Goal: Transaction & Acquisition: Purchase product/service

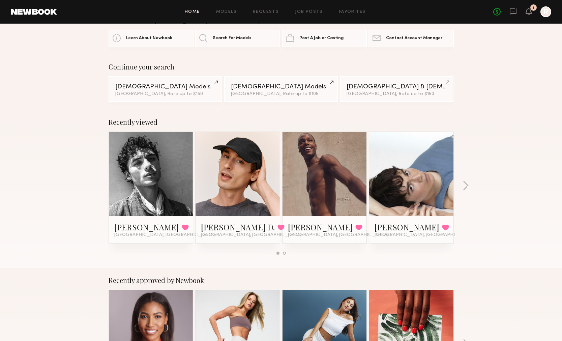
scroll to position [25, 0]
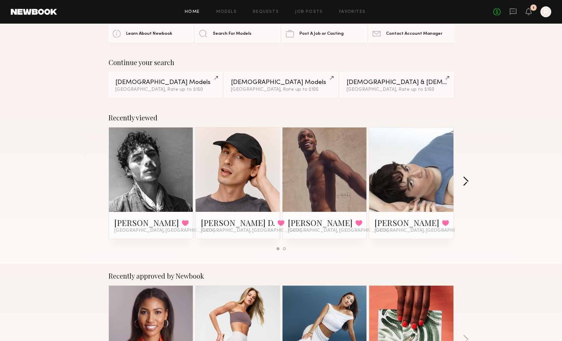
click at [467, 182] on button "button" at bounding box center [466, 181] width 6 height 11
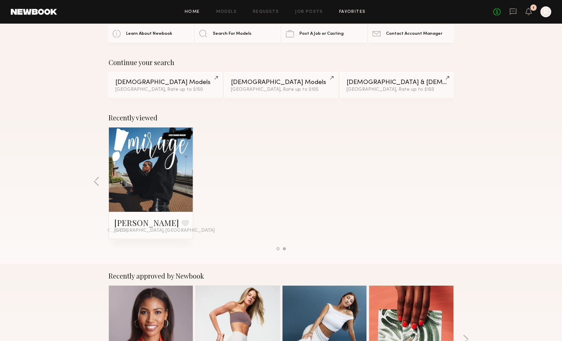
click at [357, 11] on link "Favorites" at bounding box center [352, 12] width 27 height 4
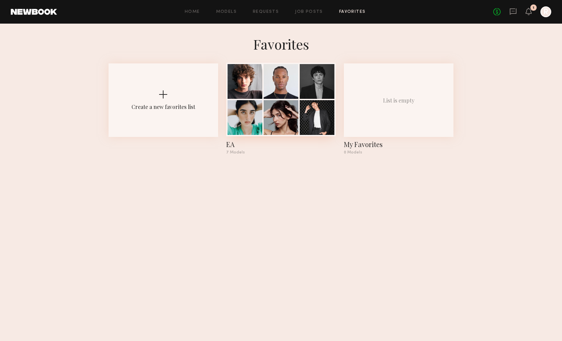
click at [305, 96] on div at bounding box center [317, 81] width 35 height 35
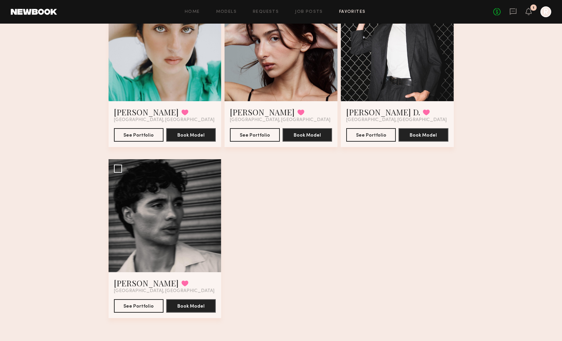
scroll to position [261, 0]
click at [261, 77] on div at bounding box center [281, 45] width 113 height 113
click at [263, 134] on button "See Portfolio" at bounding box center [255, 134] width 50 height 13
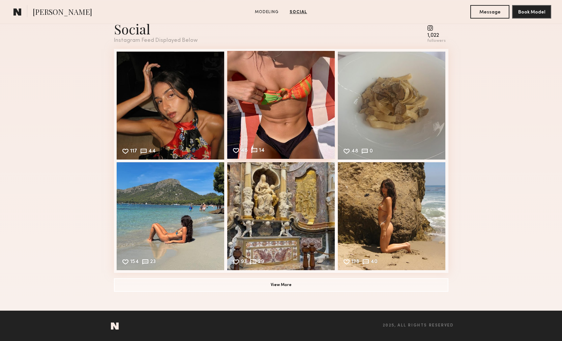
scroll to position [439, 0]
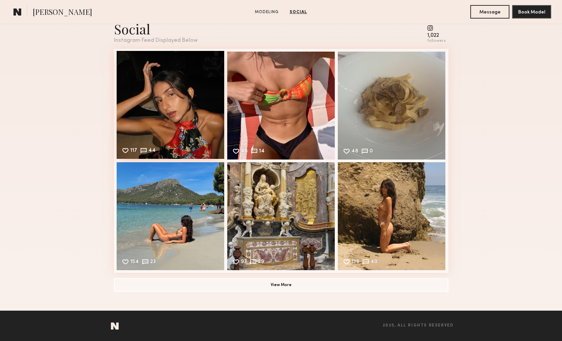
click at [195, 88] on div "117 44 Likes & comments displayed to show model’s engagement" at bounding box center [171, 105] width 108 height 108
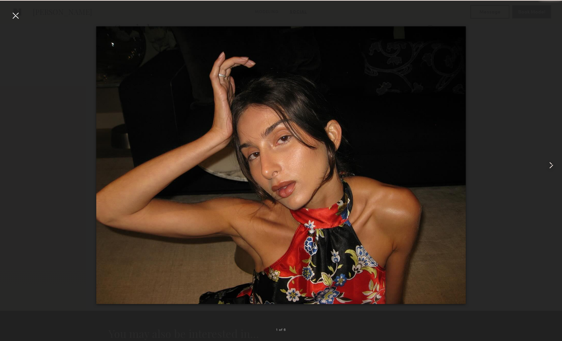
click at [548, 163] on common-icon at bounding box center [551, 165] width 11 height 11
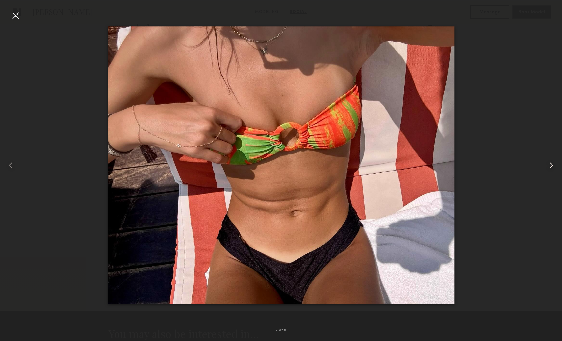
click at [548, 163] on common-icon at bounding box center [551, 165] width 11 height 11
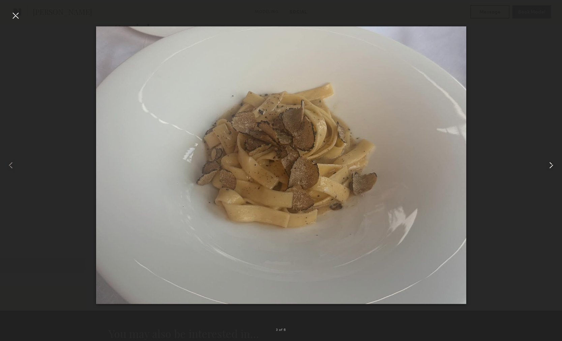
click at [548, 163] on common-icon at bounding box center [551, 165] width 11 height 11
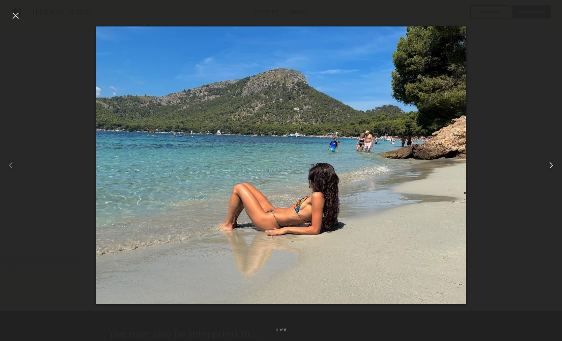
click at [548, 163] on common-icon at bounding box center [551, 165] width 11 height 11
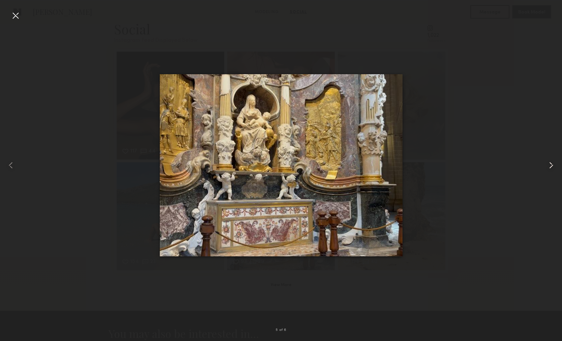
click at [548, 163] on common-icon at bounding box center [551, 165] width 11 height 11
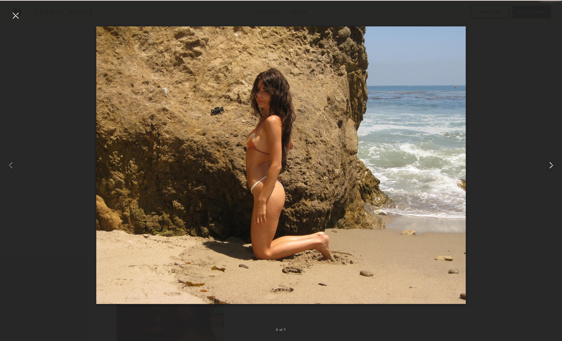
click at [548, 163] on common-icon at bounding box center [551, 165] width 11 height 11
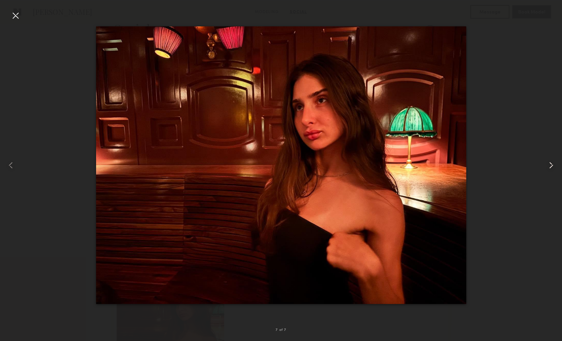
click at [548, 164] on common-icon at bounding box center [551, 165] width 11 height 11
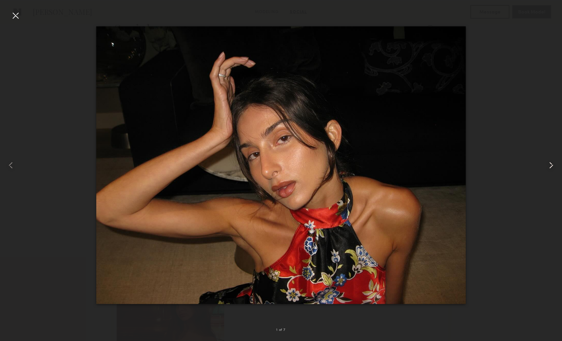
click at [548, 164] on common-icon at bounding box center [551, 165] width 11 height 11
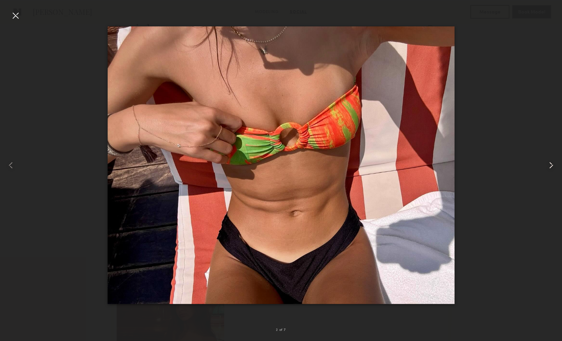
click at [548, 164] on common-icon at bounding box center [551, 165] width 11 height 11
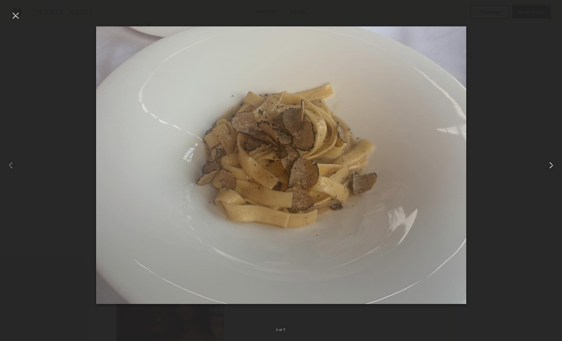
click at [548, 164] on common-icon at bounding box center [551, 165] width 11 height 11
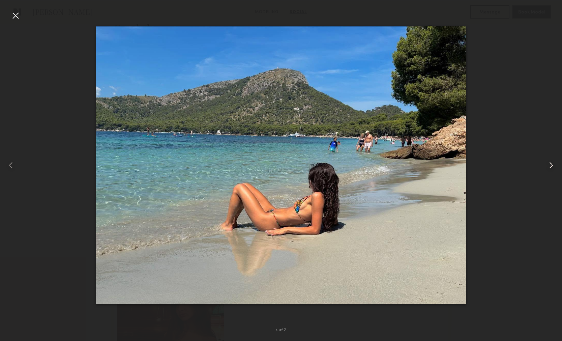
click at [548, 164] on common-icon at bounding box center [551, 165] width 11 height 11
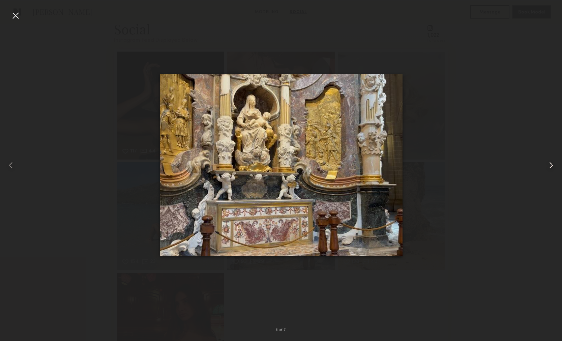
click at [548, 164] on common-icon at bounding box center [551, 165] width 11 height 11
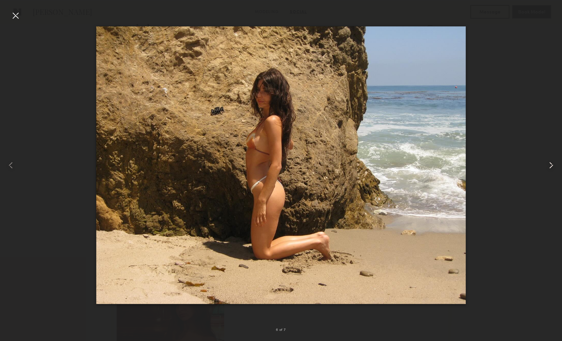
click at [548, 164] on common-icon at bounding box center [551, 165] width 11 height 11
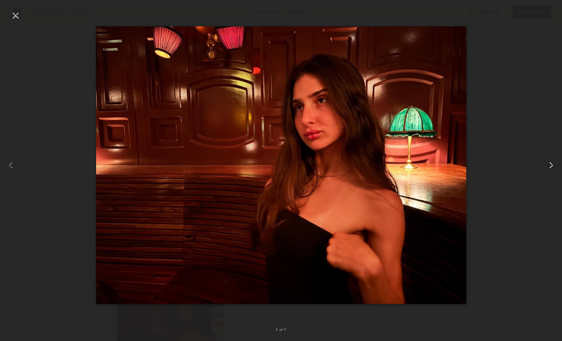
click at [548, 164] on common-icon at bounding box center [551, 165] width 11 height 11
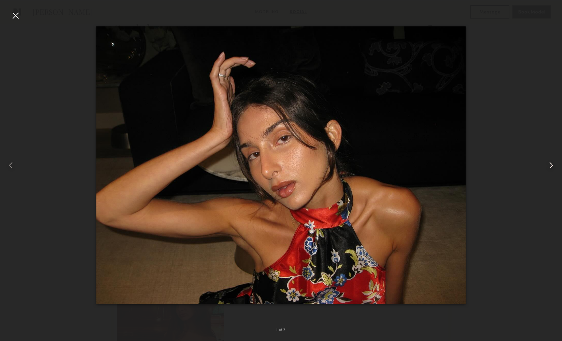
click at [548, 164] on common-icon at bounding box center [551, 165] width 11 height 11
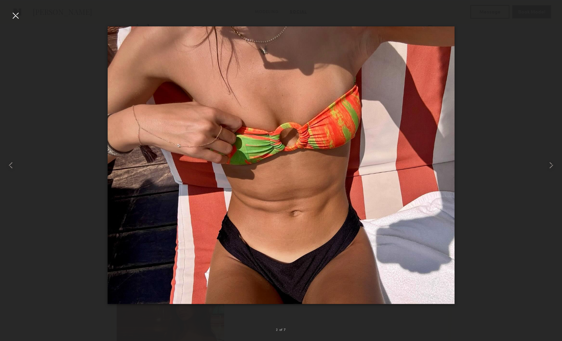
click at [14, 18] on div at bounding box center [15, 15] width 11 height 11
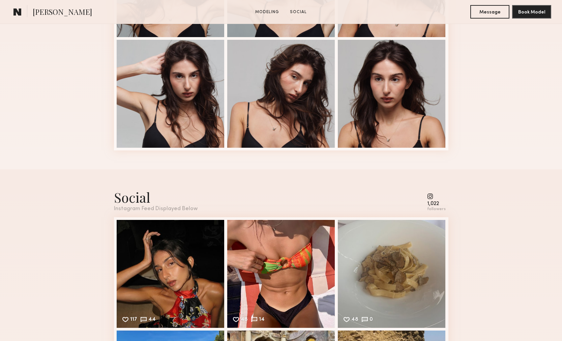
scroll to position [150, 0]
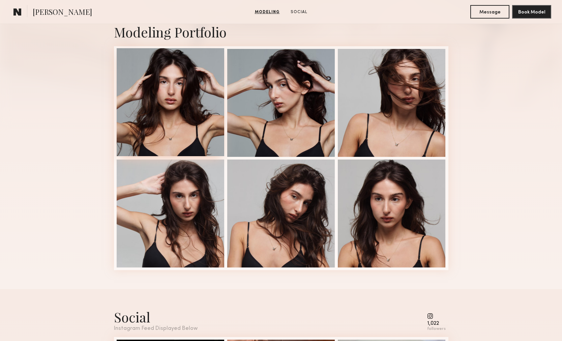
click at [192, 83] on div at bounding box center [171, 102] width 108 height 108
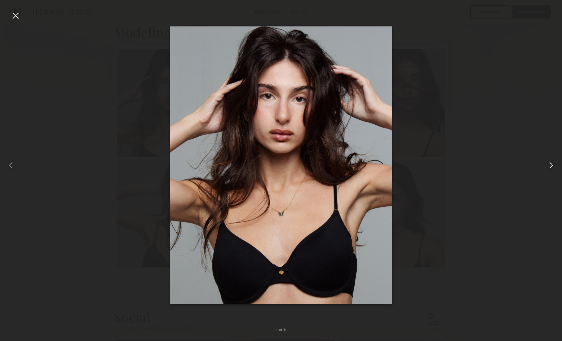
click at [549, 167] on common-icon at bounding box center [551, 165] width 11 height 11
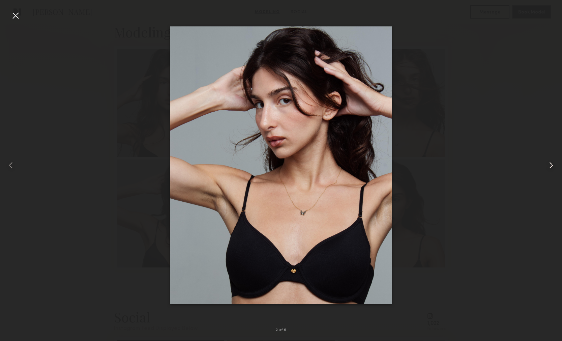
click at [549, 167] on common-icon at bounding box center [551, 165] width 11 height 11
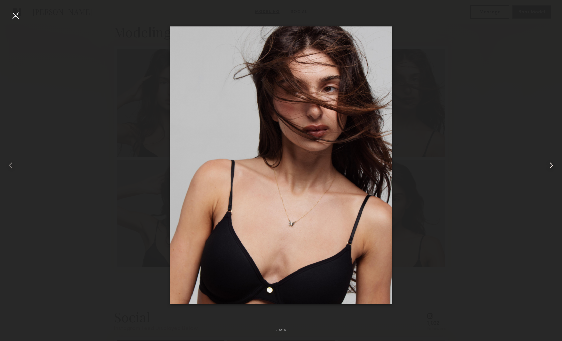
click at [549, 167] on common-icon at bounding box center [551, 165] width 11 height 11
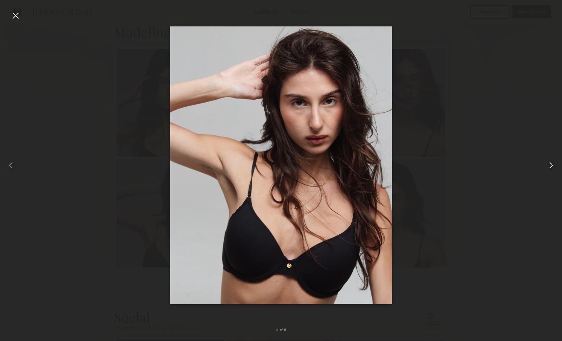
click at [549, 167] on common-icon at bounding box center [551, 165] width 11 height 11
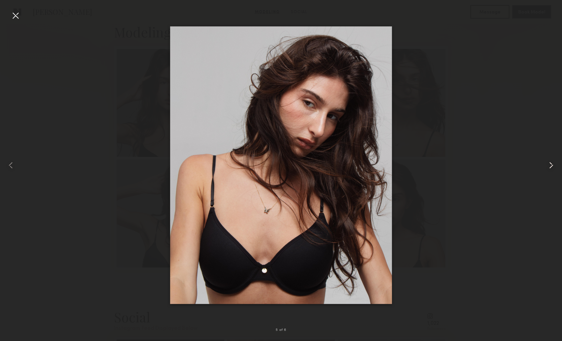
click at [549, 167] on common-icon at bounding box center [551, 165] width 11 height 11
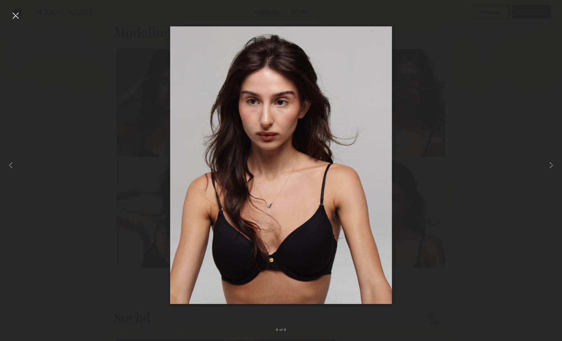
click at [16, 16] on div at bounding box center [15, 15] width 11 height 11
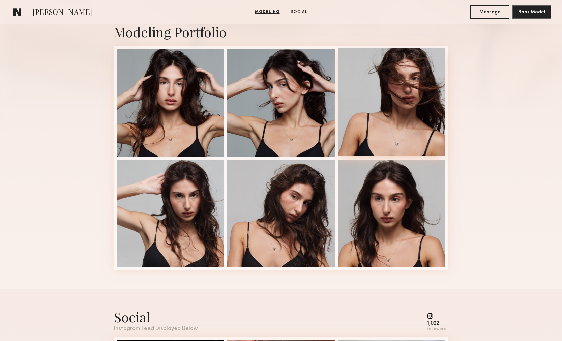
scroll to position [477, 0]
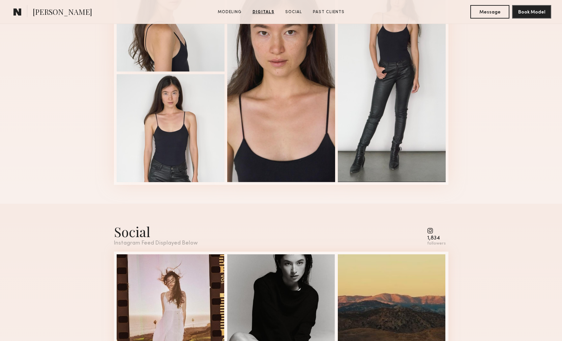
scroll to position [661, 0]
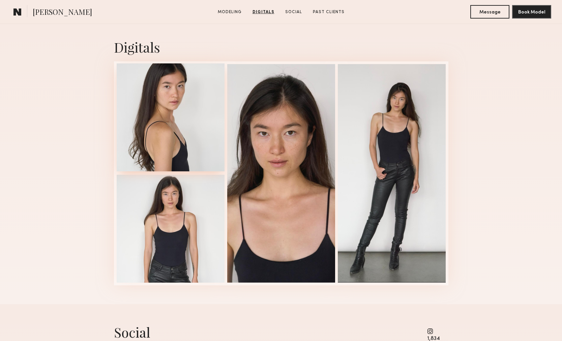
click at [191, 111] on div at bounding box center [171, 117] width 108 height 108
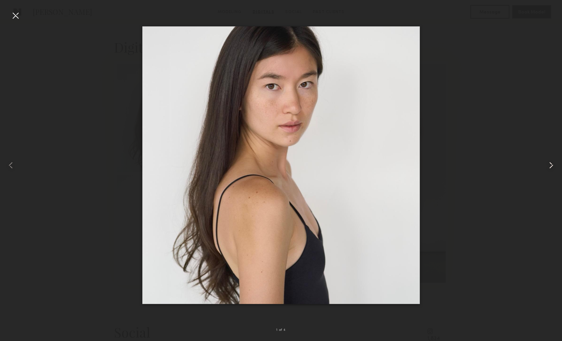
click at [550, 165] on common-icon at bounding box center [551, 165] width 11 height 11
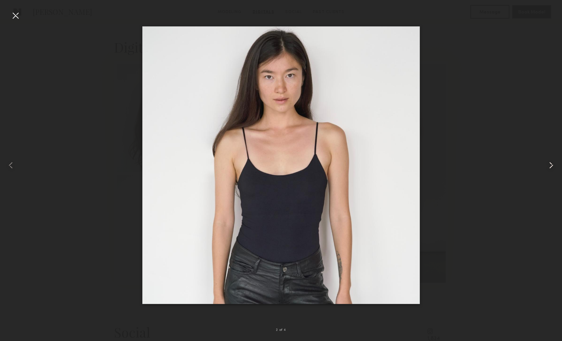
click at [550, 165] on common-icon at bounding box center [551, 165] width 11 height 11
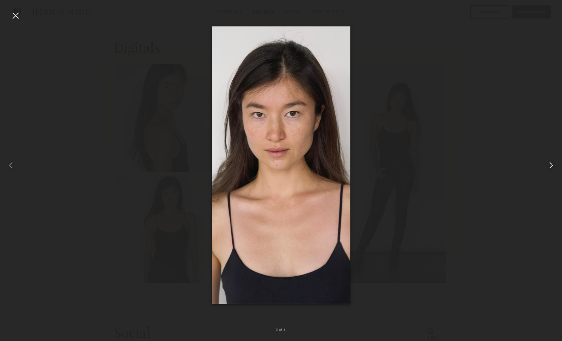
click at [550, 166] on common-icon at bounding box center [551, 165] width 11 height 11
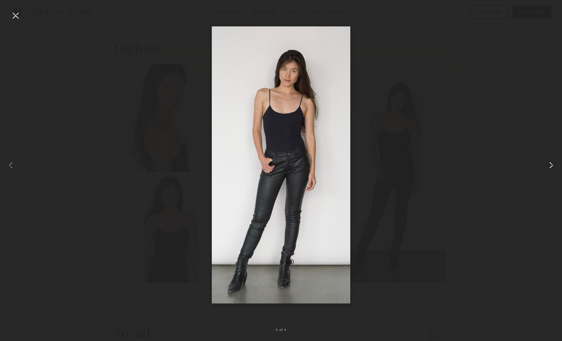
click at [550, 166] on common-icon at bounding box center [551, 165] width 11 height 11
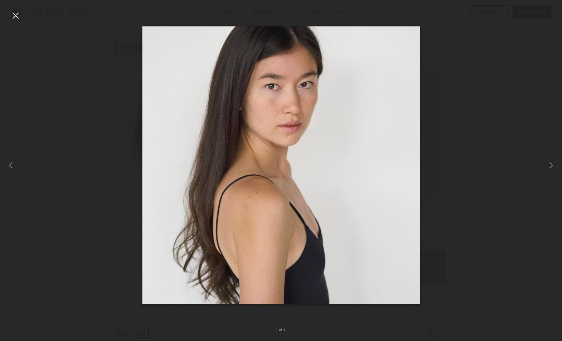
click at [17, 12] on div at bounding box center [15, 15] width 11 height 11
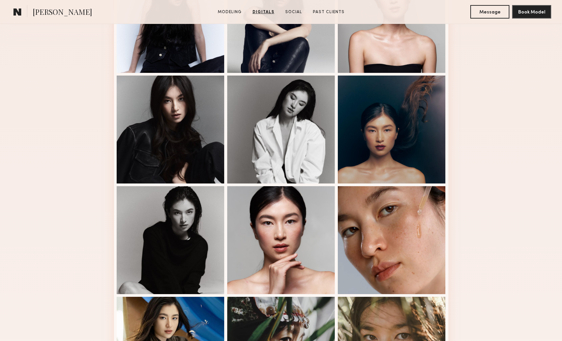
scroll to position [173, 0]
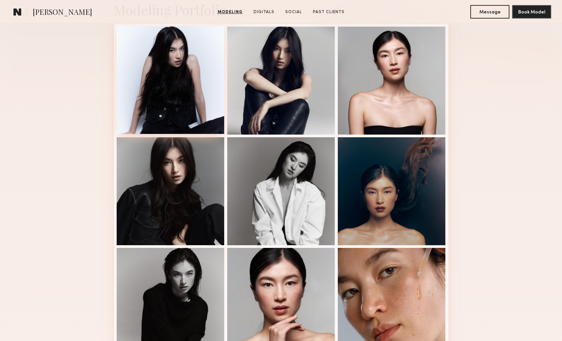
click at [175, 94] on div at bounding box center [171, 80] width 108 height 108
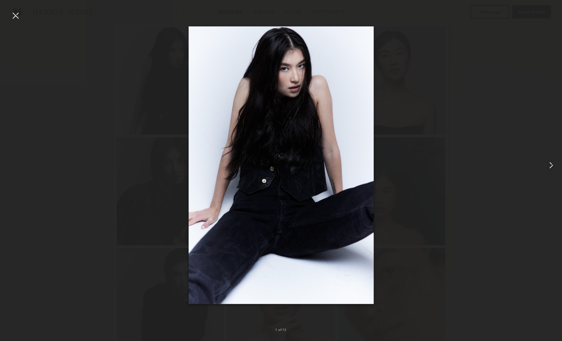
click at [549, 167] on common-icon at bounding box center [551, 165] width 11 height 11
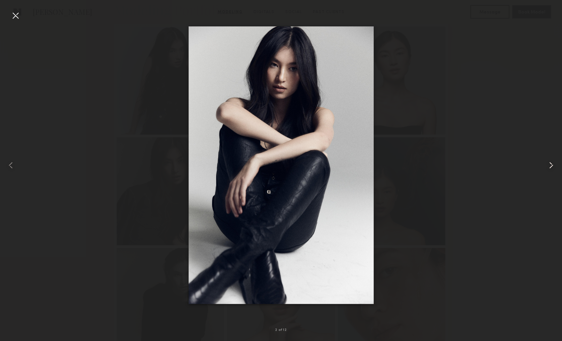
click at [549, 167] on common-icon at bounding box center [551, 165] width 11 height 11
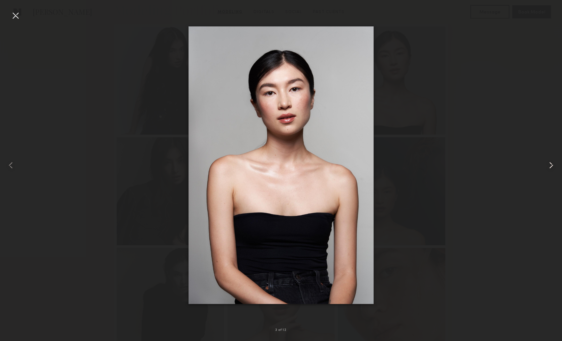
click at [549, 167] on common-icon at bounding box center [551, 165] width 11 height 11
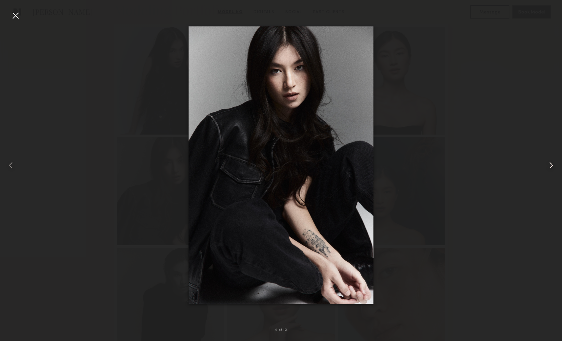
click at [549, 168] on common-icon at bounding box center [551, 165] width 11 height 11
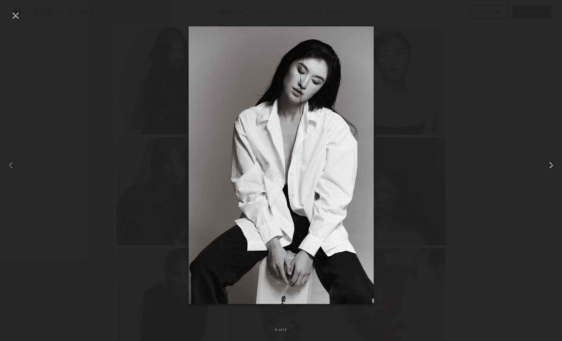
click at [549, 168] on common-icon at bounding box center [551, 165] width 11 height 11
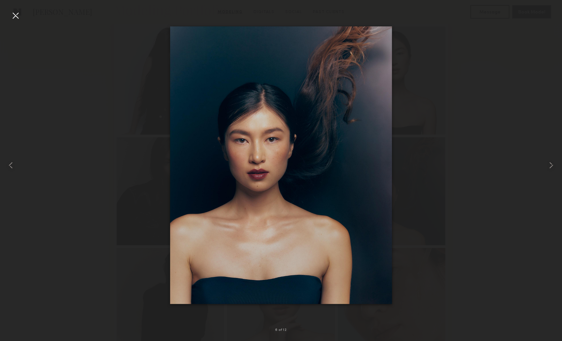
click at [19, 11] on div at bounding box center [15, 15] width 11 height 11
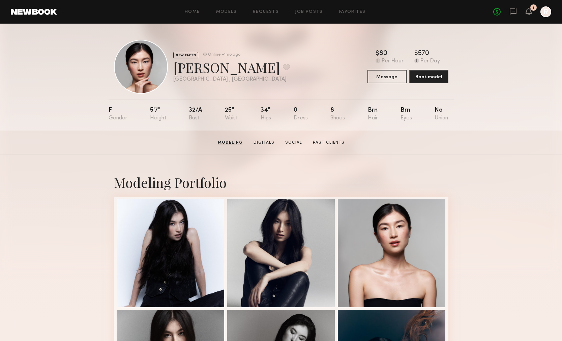
scroll to position [0, 0]
click at [283, 70] on button at bounding box center [286, 67] width 7 height 6
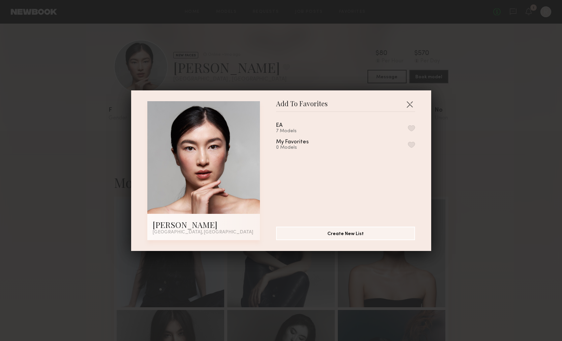
click at [335, 125] on div "EA 7 Models" at bounding box center [345, 128] width 139 height 11
click at [410, 128] on button "button" at bounding box center [411, 128] width 7 height 6
click at [412, 103] on button "button" at bounding box center [410, 104] width 11 height 11
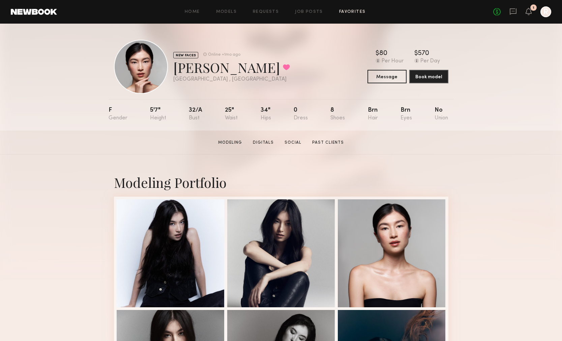
click at [343, 12] on link "Favorites" at bounding box center [352, 12] width 27 height 4
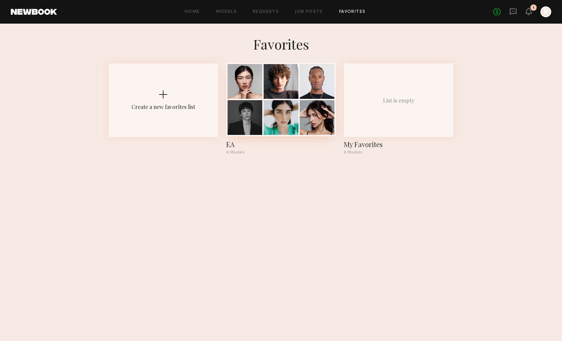
click at [302, 118] on div at bounding box center [317, 117] width 35 height 35
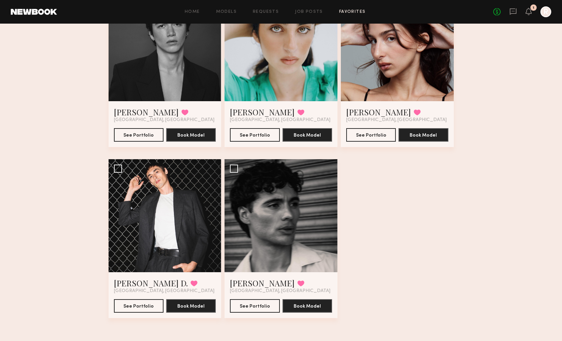
scroll to position [261, 0]
click at [262, 266] on div at bounding box center [281, 215] width 113 height 113
click at [254, 302] on button "See Portfolio" at bounding box center [255, 305] width 50 height 13
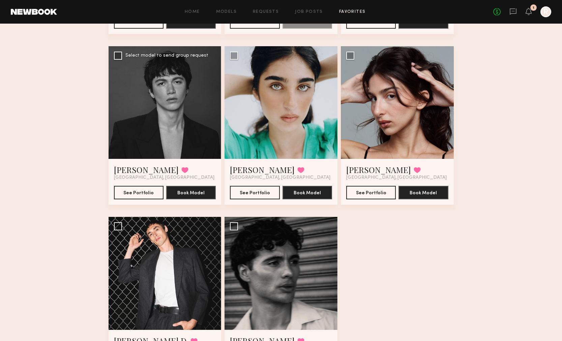
scroll to position [182, 0]
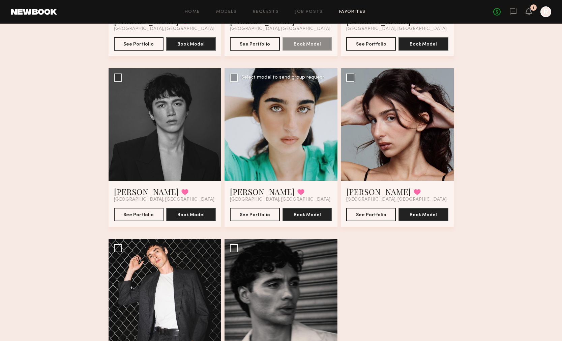
click at [288, 128] on div at bounding box center [281, 124] width 113 height 113
click at [256, 213] on button "See Portfolio" at bounding box center [255, 214] width 50 height 13
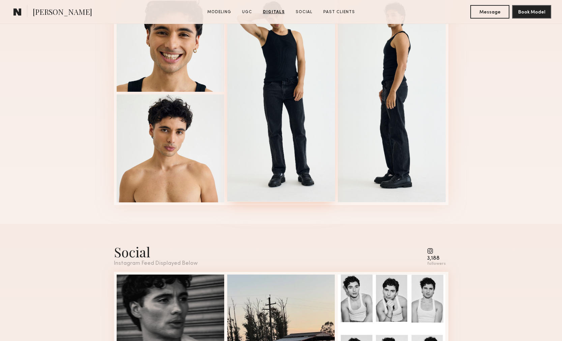
scroll to position [1135, 0]
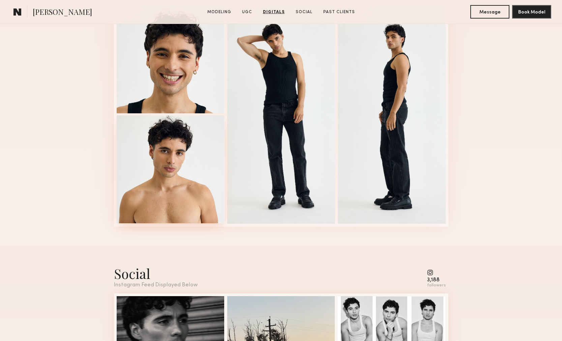
click at [164, 162] on div at bounding box center [171, 169] width 108 height 108
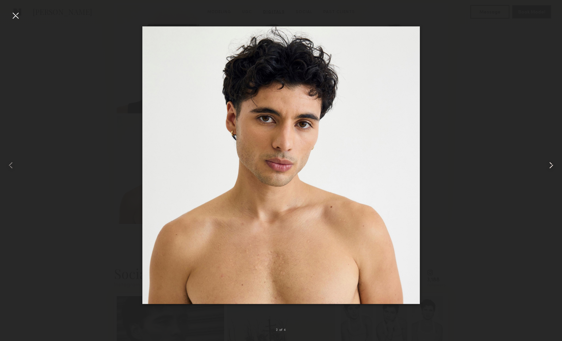
click at [547, 165] on common-icon at bounding box center [551, 165] width 11 height 11
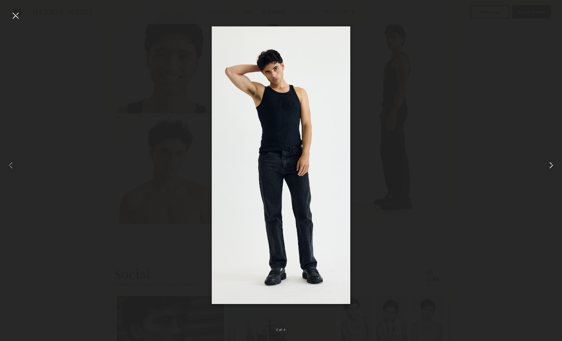
click at [547, 165] on common-icon at bounding box center [551, 165] width 11 height 11
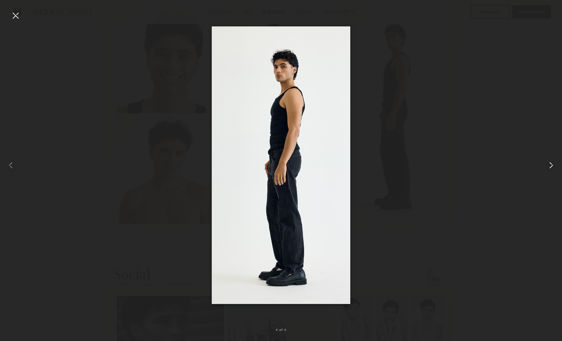
click at [547, 165] on common-icon at bounding box center [551, 165] width 11 height 11
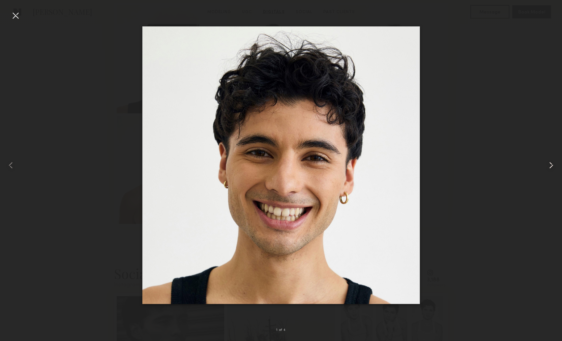
click at [547, 166] on common-icon at bounding box center [551, 165] width 11 height 11
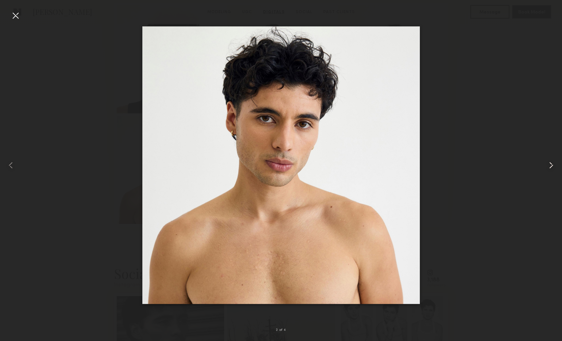
click at [547, 166] on common-icon at bounding box center [551, 165] width 11 height 11
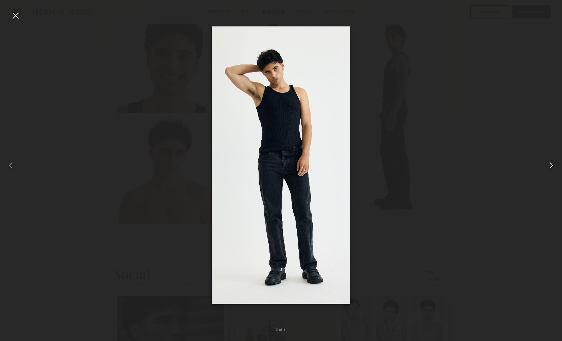
click at [547, 166] on common-icon at bounding box center [551, 165] width 11 height 11
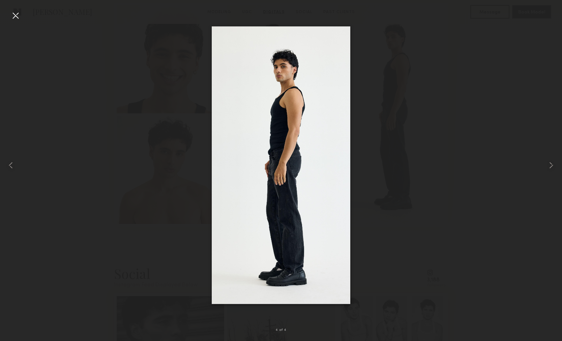
click at [483, 134] on div at bounding box center [281, 165] width 562 height 309
click at [10, 16] on div at bounding box center [11, 165] width 23 height 309
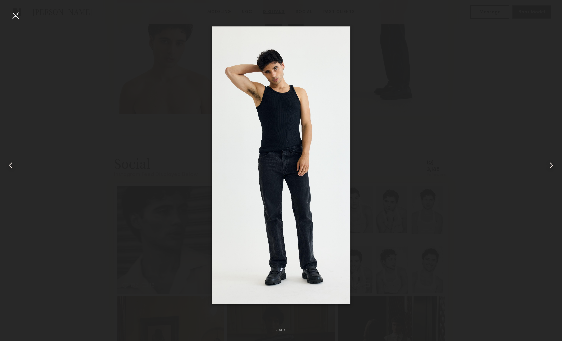
scroll to position [1331, 0]
click at [18, 19] on div at bounding box center [15, 15] width 11 height 11
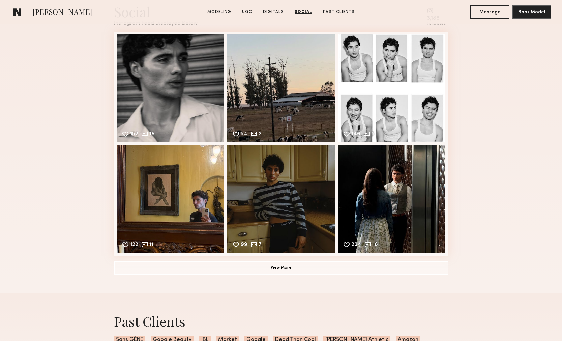
scroll to position [1432, 0]
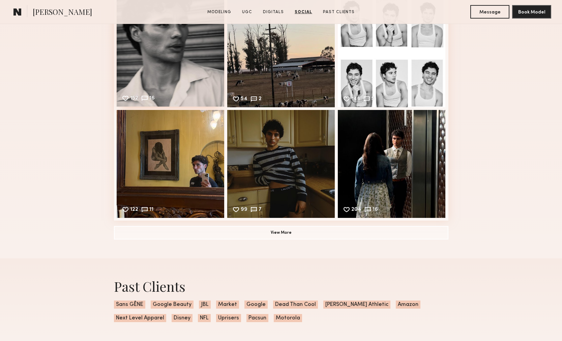
click at [165, 74] on div "152 16 Likes & comments displayed to show model’s engagement" at bounding box center [171, 53] width 108 height 108
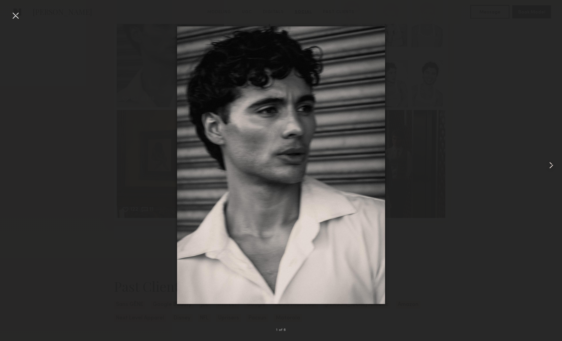
click at [552, 170] on common-icon at bounding box center [551, 165] width 11 height 11
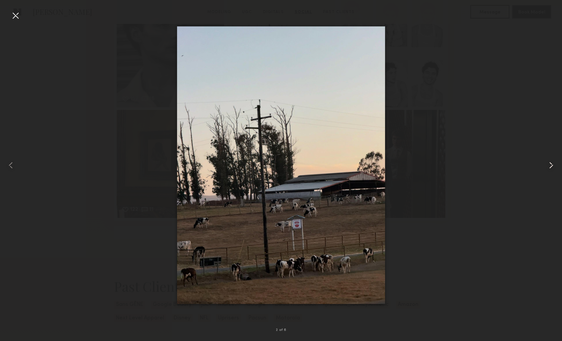
click at [552, 170] on common-icon at bounding box center [551, 165] width 11 height 11
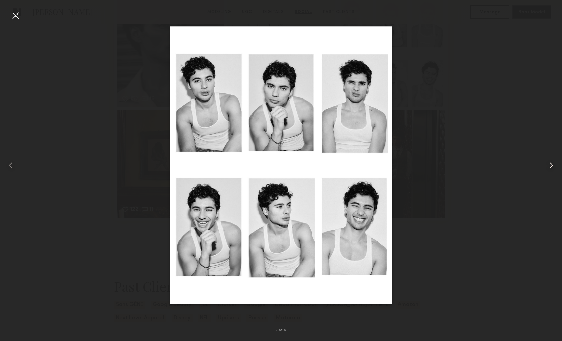
click at [552, 170] on common-icon at bounding box center [551, 165] width 11 height 11
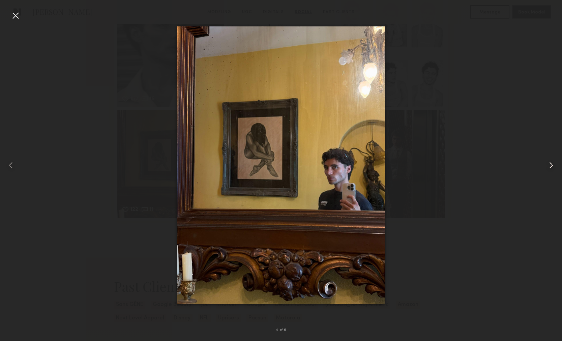
click at [552, 170] on common-icon at bounding box center [551, 165] width 11 height 11
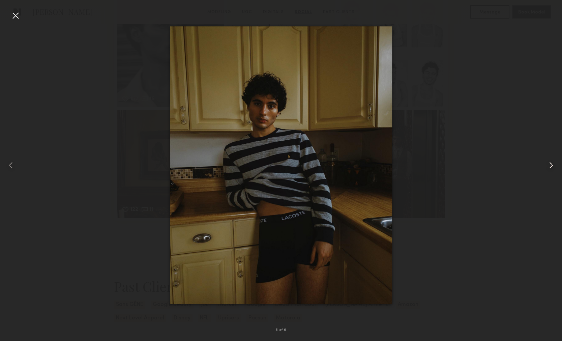
click at [552, 170] on common-icon at bounding box center [551, 165] width 11 height 11
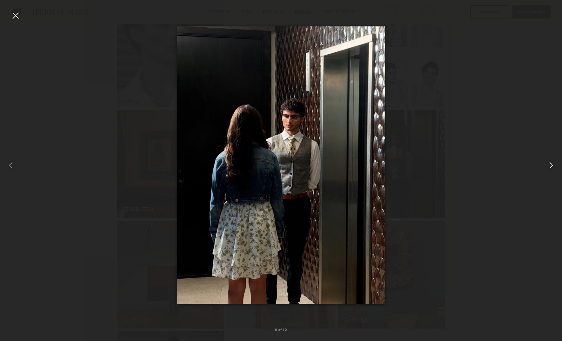
click at [552, 170] on common-icon at bounding box center [551, 165] width 11 height 11
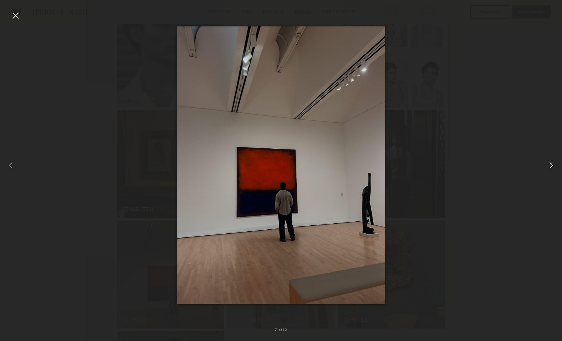
click at [552, 170] on common-icon at bounding box center [551, 165] width 11 height 11
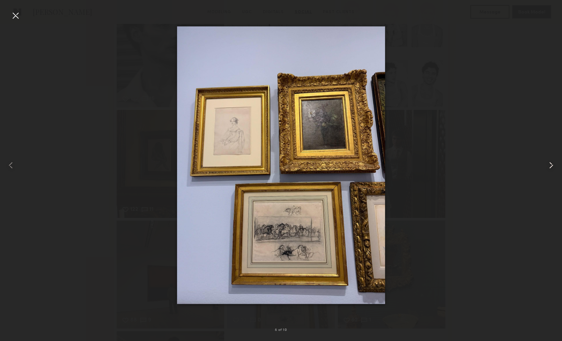
click at [552, 170] on common-icon at bounding box center [551, 165] width 11 height 11
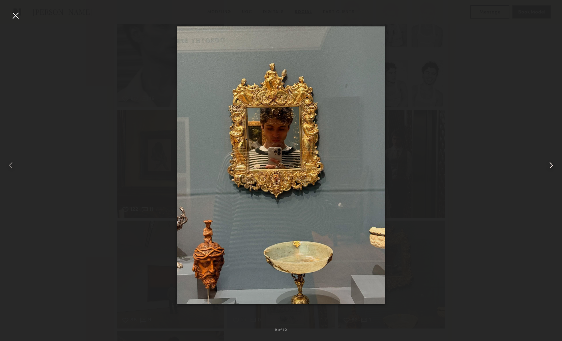
click at [552, 170] on common-icon at bounding box center [551, 165] width 11 height 11
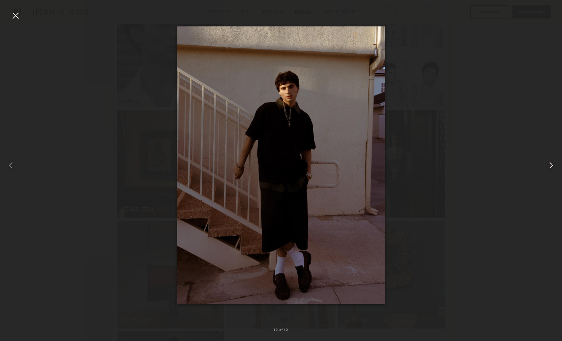
click at [552, 170] on common-icon at bounding box center [551, 165] width 11 height 11
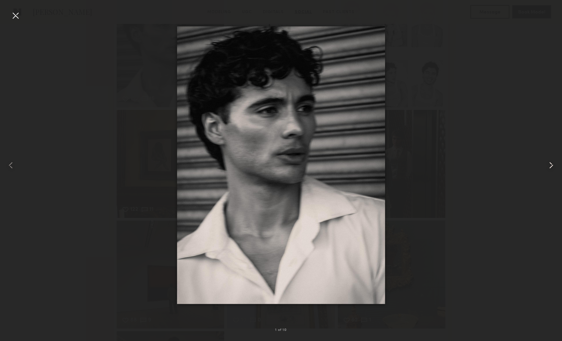
click at [552, 170] on common-icon at bounding box center [551, 165] width 11 height 11
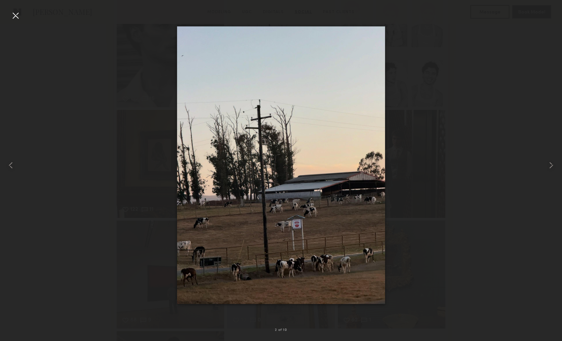
click at [18, 17] on div at bounding box center [15, 15] width 11 height 11
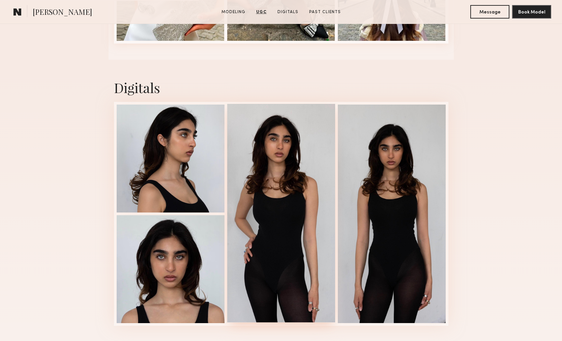
scroll to position [970, 0]
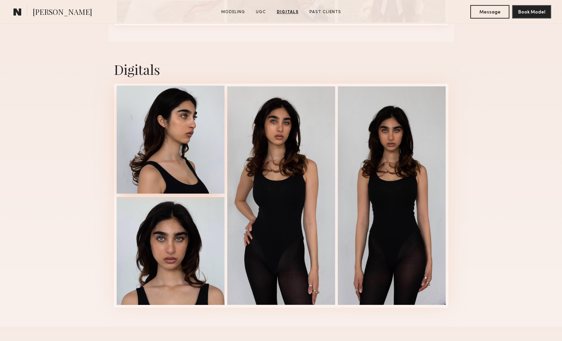
click at [194, 168] on div at bounding box center [171, 140] width 108 height 108
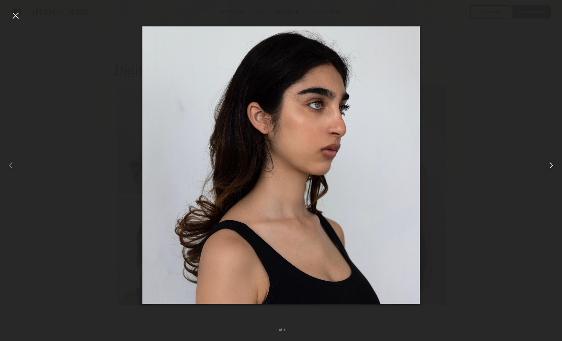
click at [547, 164] on common-icon at bounding box center [551, 165] width 11 height 11
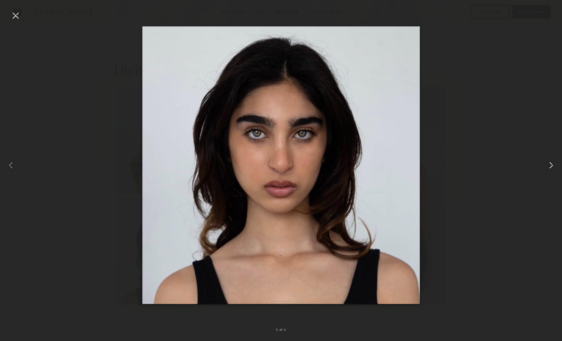
click at [547, 164] on common-icon at bounding box center [551, 165] width 11 height 11
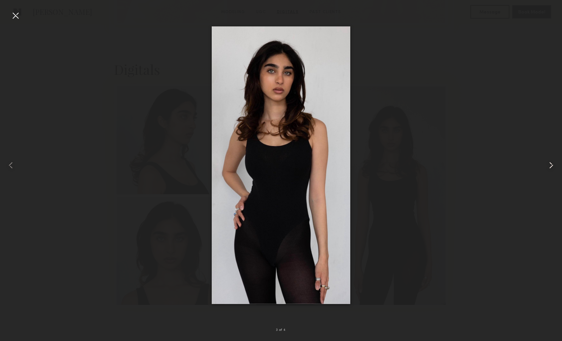
click at [547, 164] on common-icon at bounding box center [551, 165] width 11 height 11
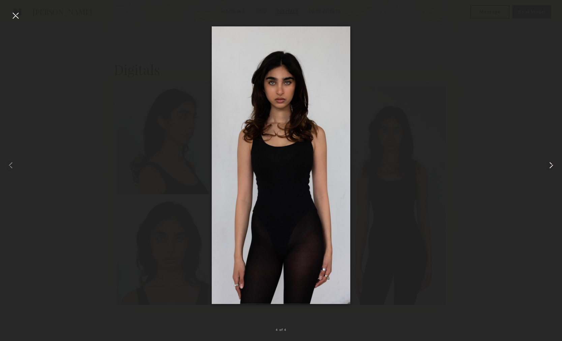
click at [547, 164] on common-icon at bounding box center [551, 165] width 11 height 11
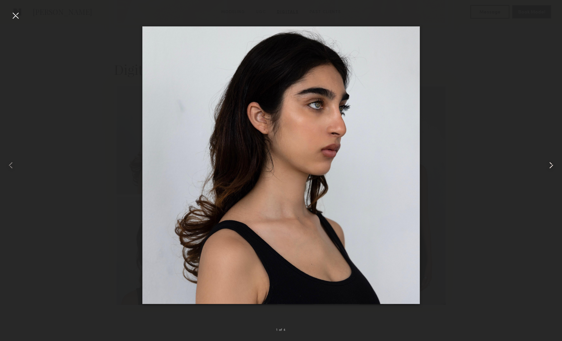
click at [547, 165] on common-icon at bounding box center [551, 165] width 11 height 11
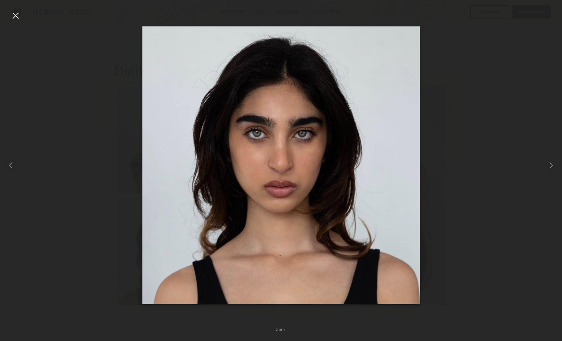
click at [17, 15] on div at bounding box center [15, 15] width 11 height 11
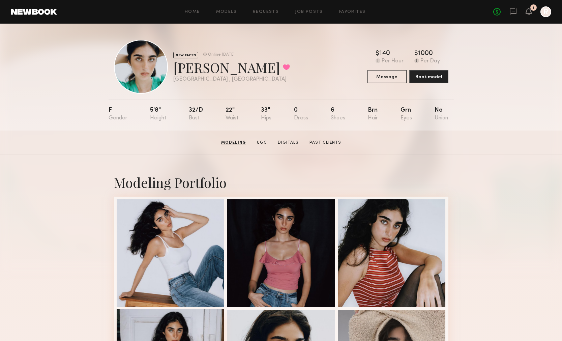
scroll to position [0, 0]
